Goal: Task Accomplishment & Management: Complete application form

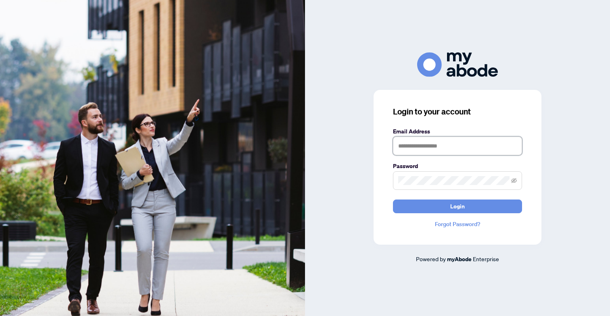
click at [401, 147] on input "text" at bounding box center [457, 146] width 129 height 19
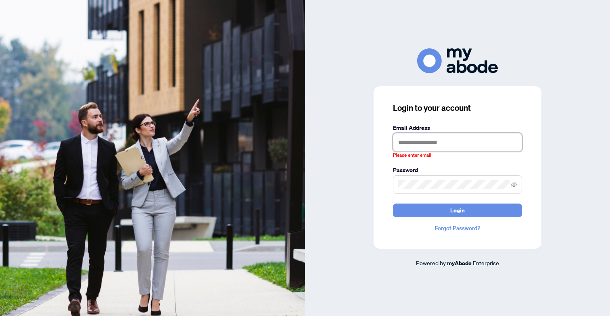
type input "**********"
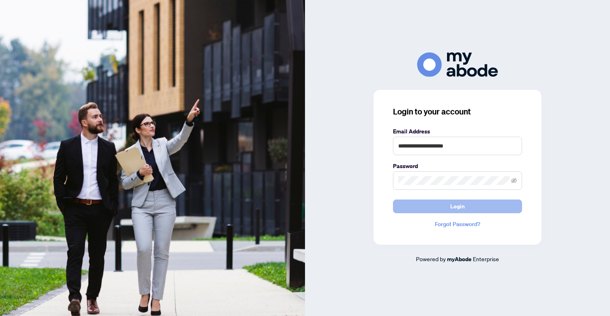
click at [422, 210] on button "Login" at bounding box center [457, 207] width 129 height 14
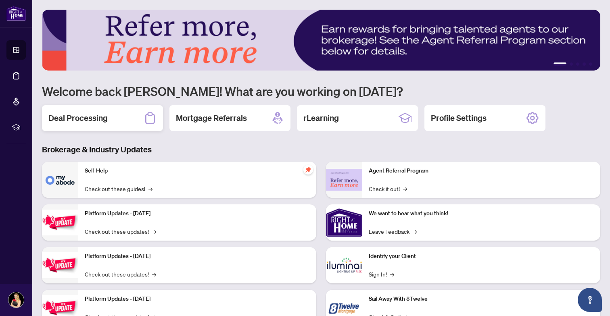
click at [105, 116] on h2 "Deal Processing" at bounding box center [77, 117] width 59 height 11
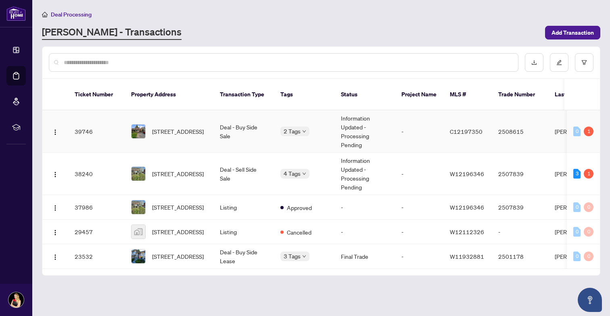
click at [153, 128] on span "[STREET_ADDRESS]" at bounding box center [178, 131] width 52 height 9
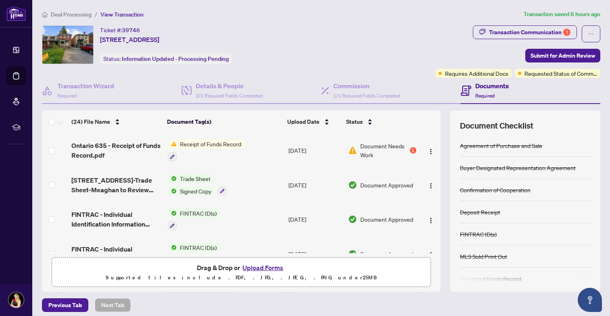
click at [264, 268] on button "Upload Forms" at bounding box center [263, 267] width 46 height 10
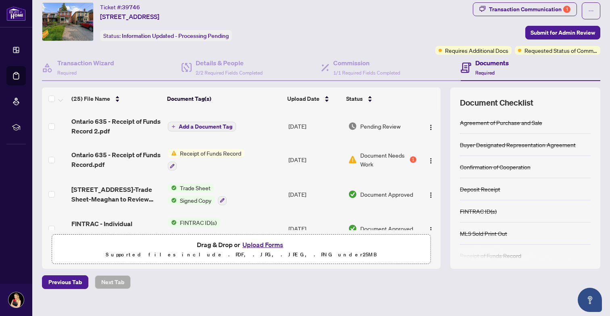
click at [204, 127] on span "Add a Document Tag" at bounding box center [206, 127] width 54 height 6
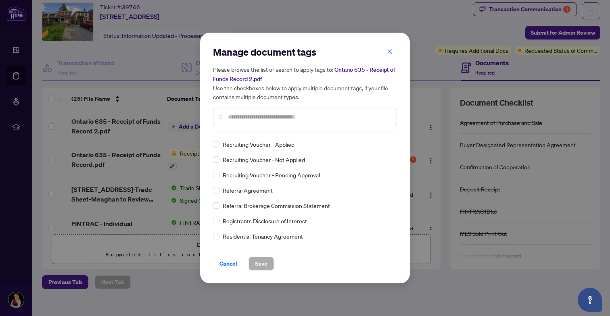
scroll to position [1548, 0]
click at [231, 260] on span "Cancel" at bounding box center [228, 263] width 18 height 13
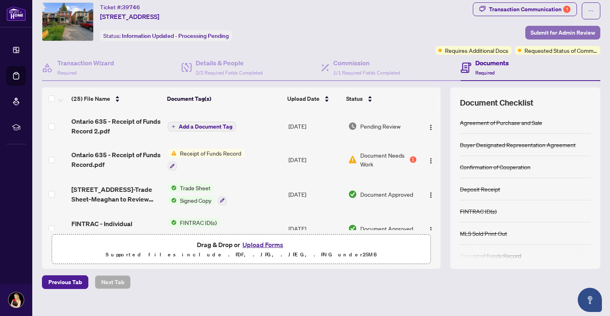
click at [544, 29] on span "Submit for Admin Review" at bounding box center [562, 32] width 65 height 13
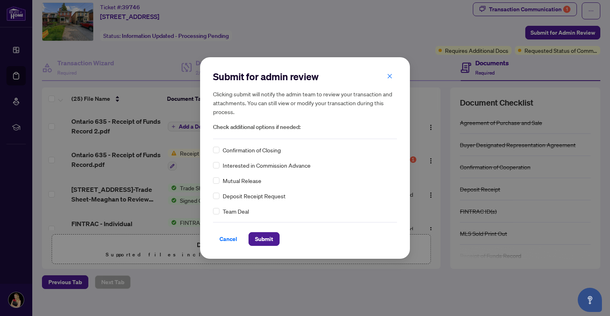
click at [270, 229] on div "Cancel Submit" at bounding box center [305, 234] width 184 height 24
click at [271, 234] on span "Submit" at bounding box center [264, 239] width 18 height 13
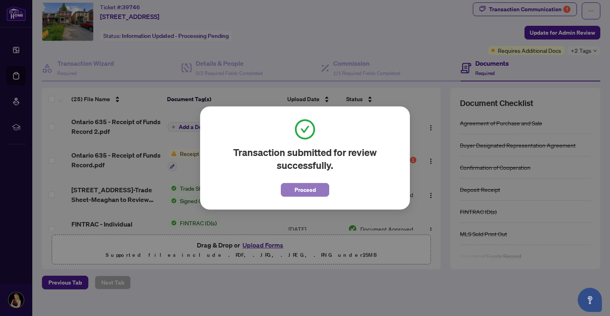
click at [295, 191] on span "Proceed" at bounding box center [304, 189] width 21 height 13
